Goal: Navigation & Orientation: Find specific page/section

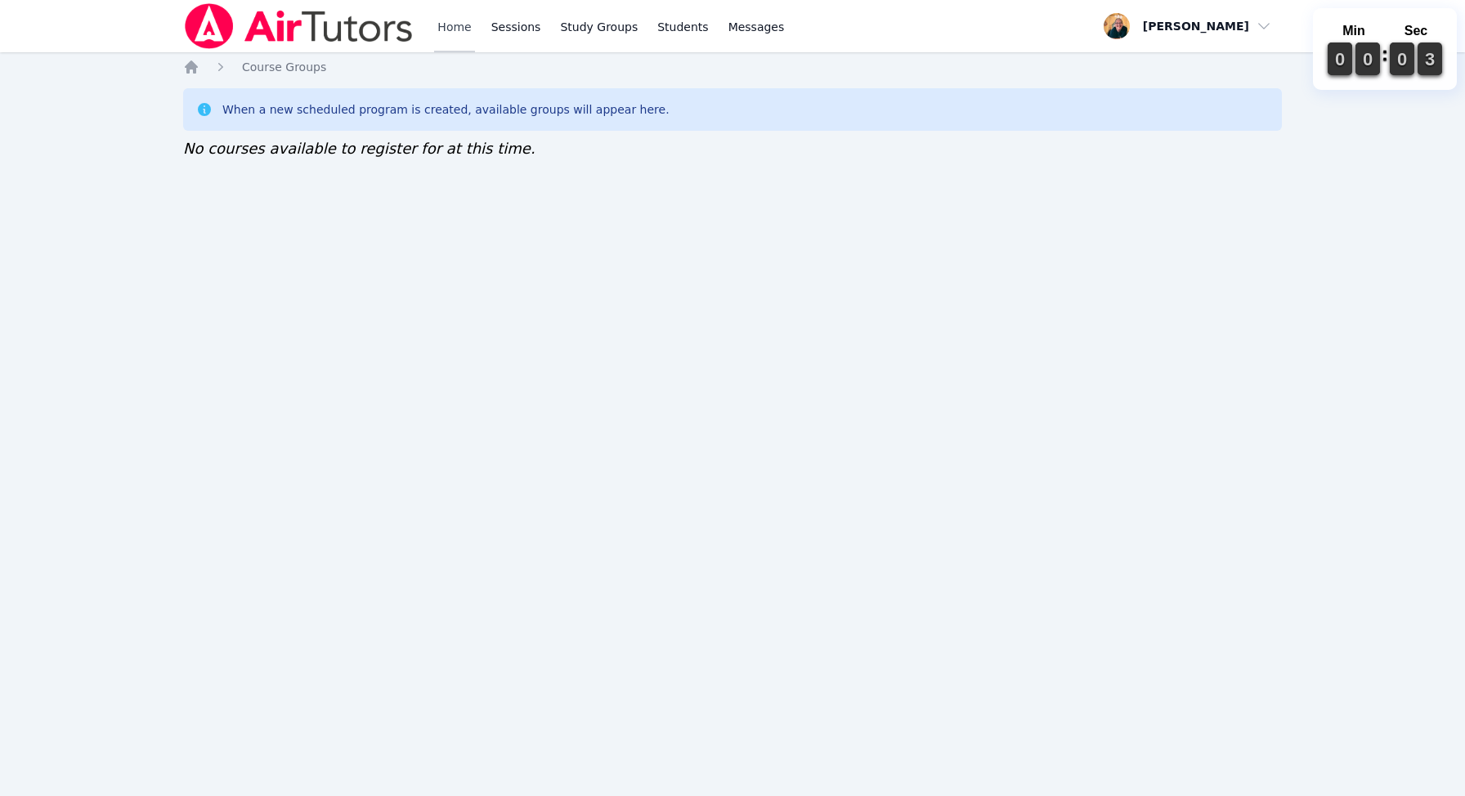
click at [461, 25] on link "Home" at bounding box center [454, 26] width 40 height 52
